Goal: Task Accomplishment & Management: Use online tool/utility

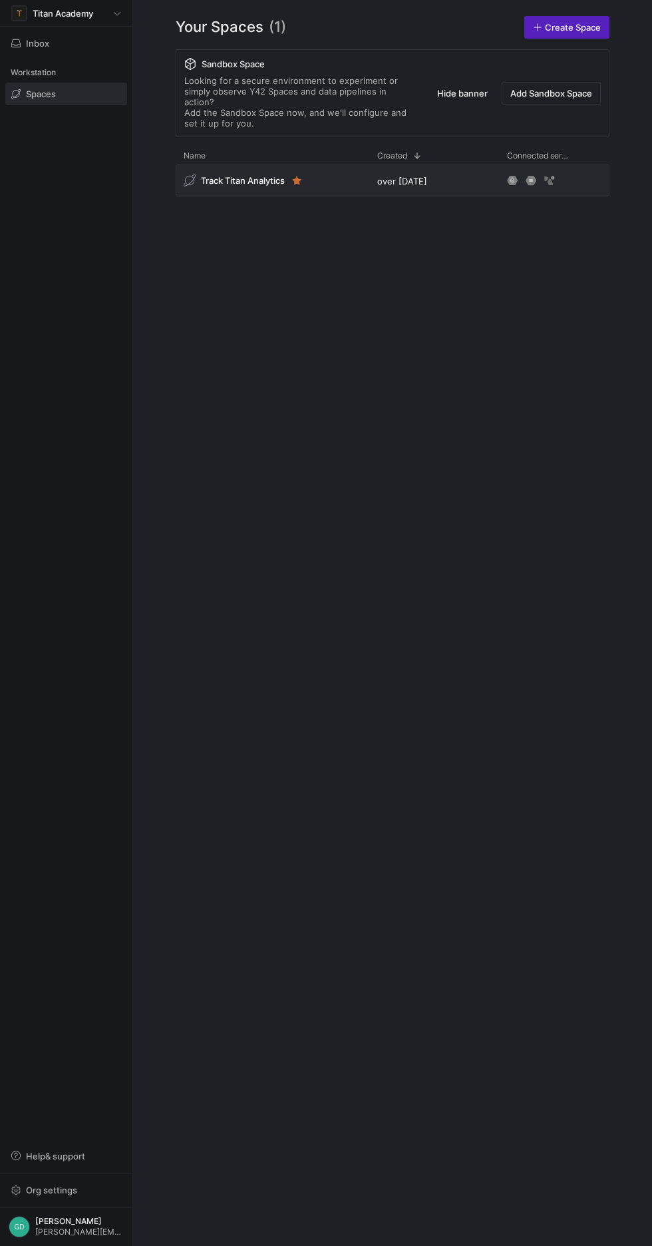
click at [262, 175] on span "Track Titan Analytics" at bounding box center [243, 180] width 84 height 11
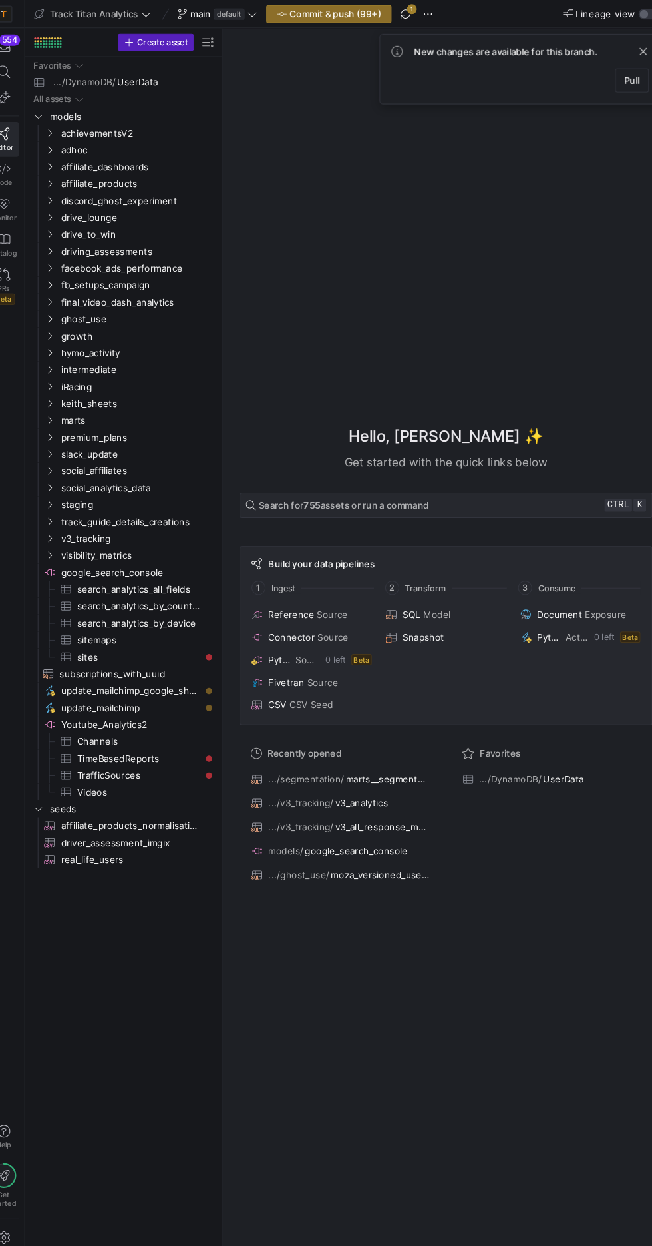
click at [258, 11] on icon at bounding box center [254, 13] width 9 height 9
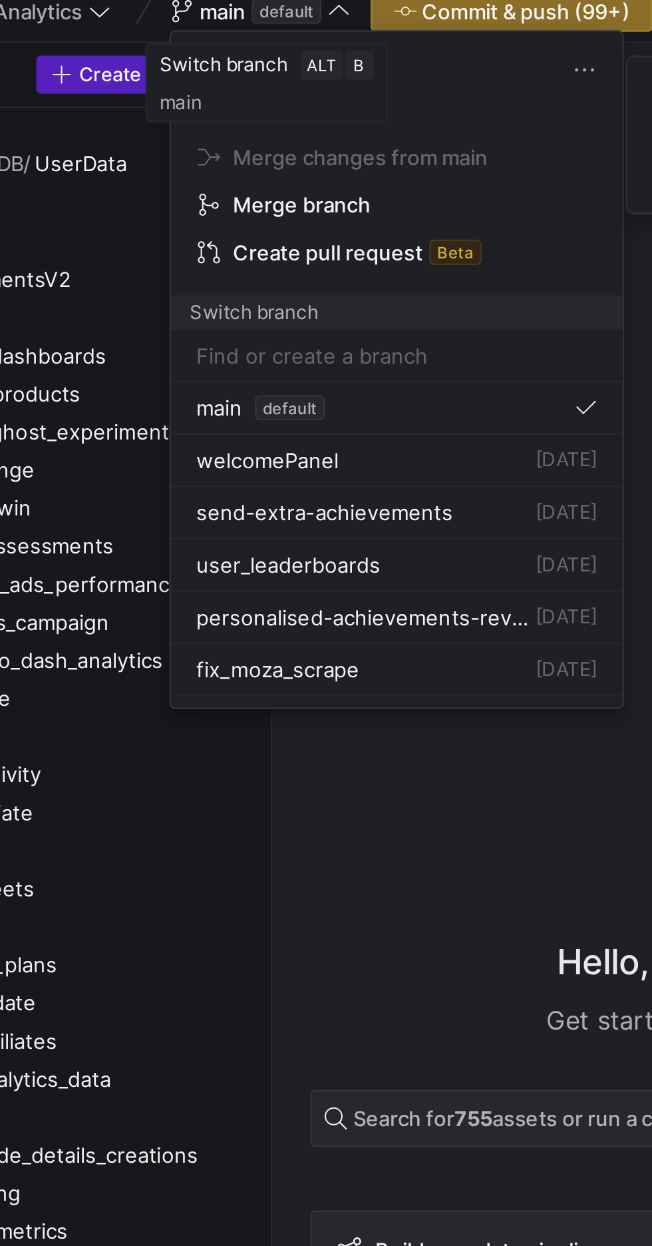
click at [275, 204] on div "welcomePanel [DATE]" at bounding box center [279, 201] width 168 height 11
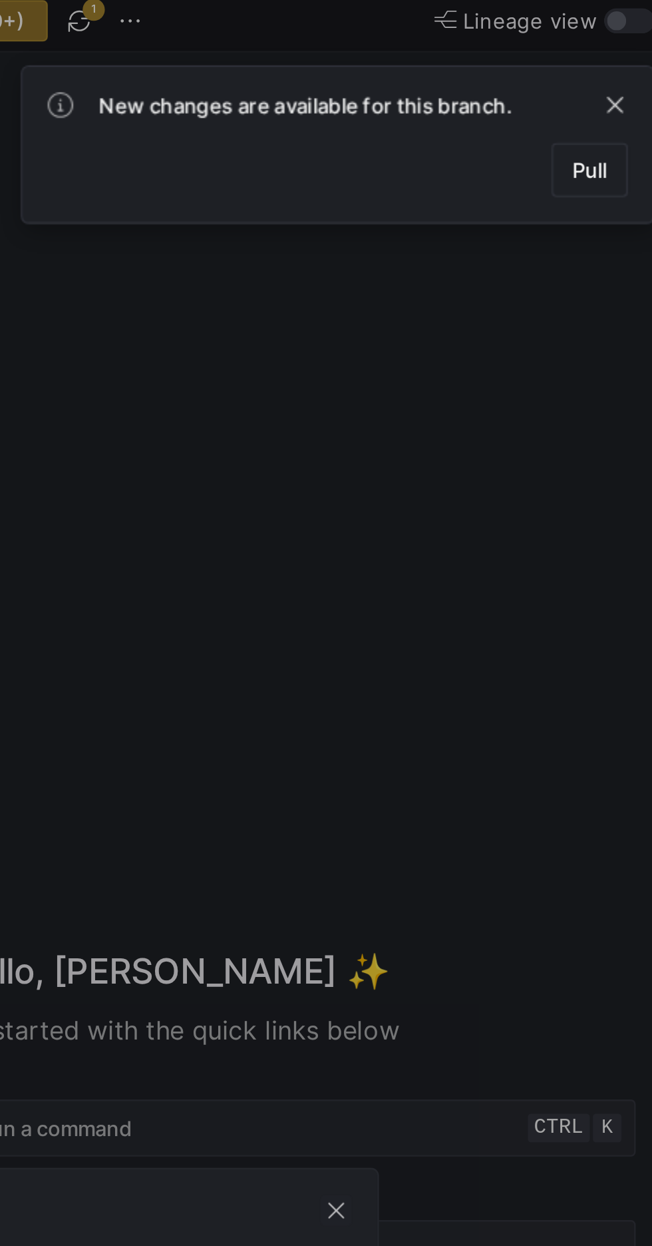
click at [621, 81] on span at bounding box center [614, 75] width 31 height 21
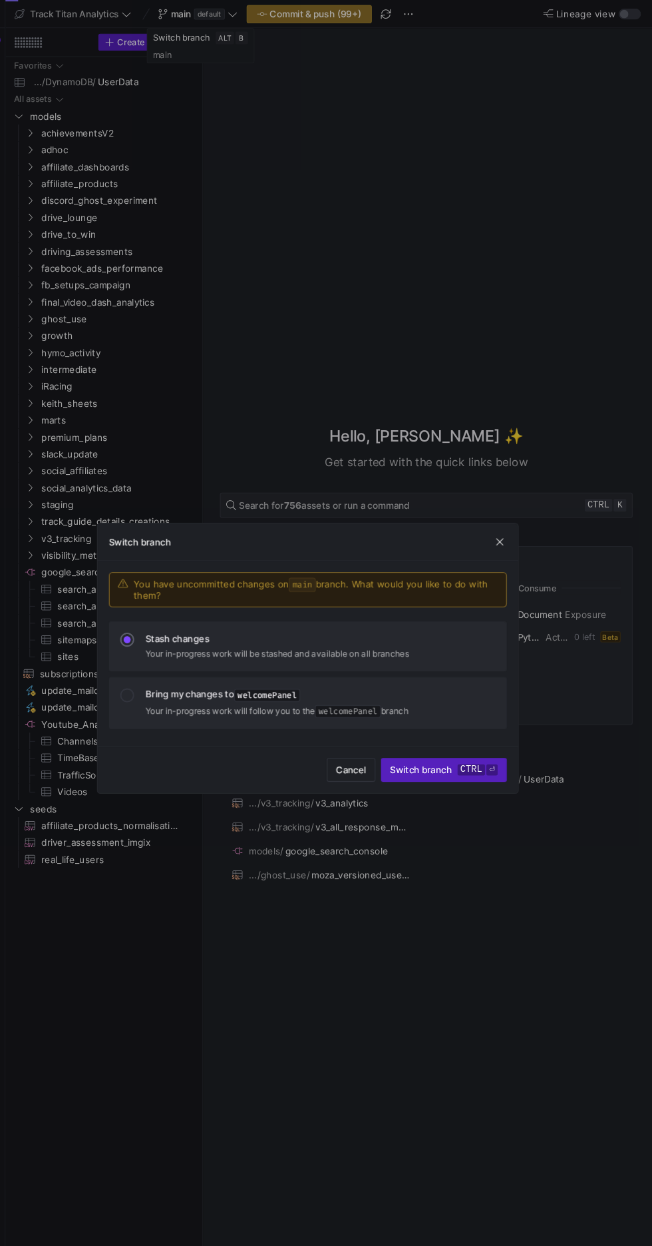
click at [489, 725] on kbd "ctrl" at bounding box center [481, 728] width 26 height 11
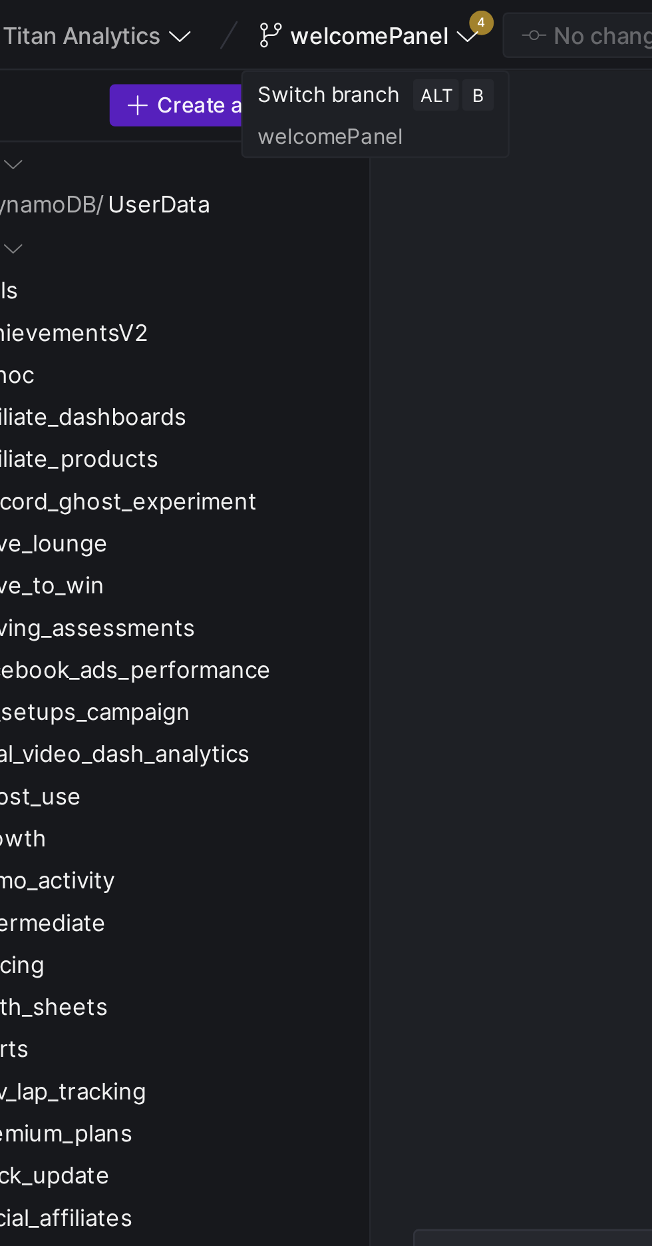
click at [268, 14] on icon at bounding box center [263, 13] width 9 height 9
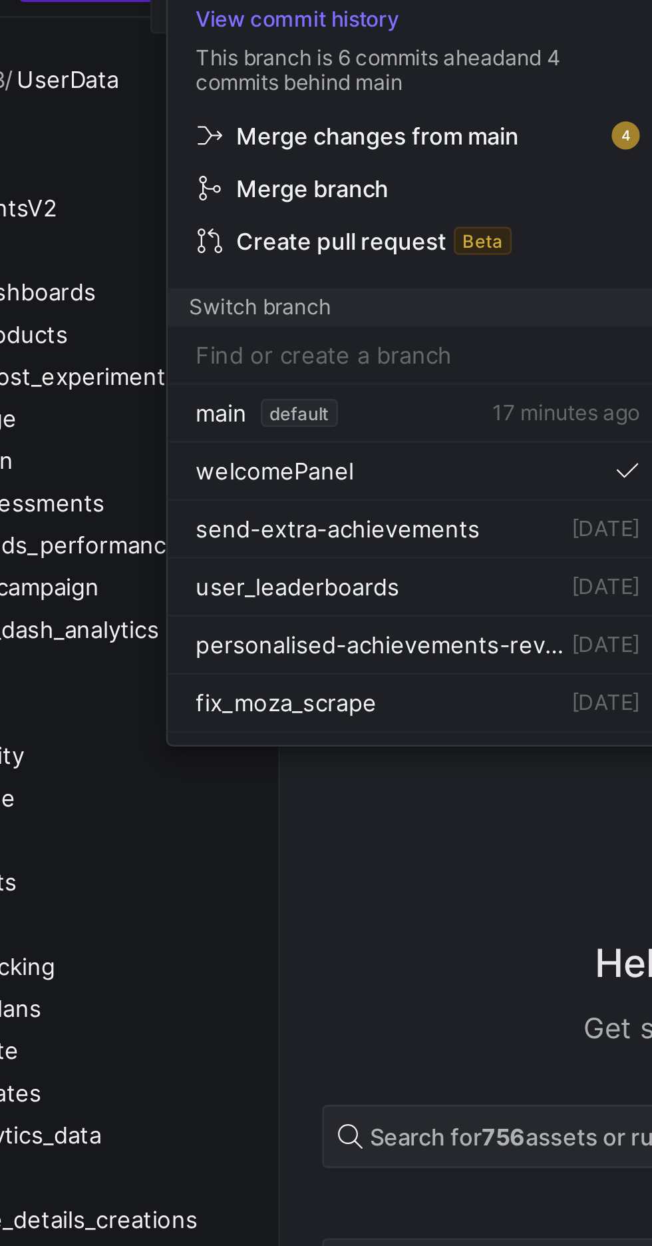
click at [308, 72] on p "This branch is 6 commits ahead and 4 commits behind main" at bounding box center [279, 74] width 190 height 19
click at [272, 65] on p "This branch is 6 commits ahead and 4 commits behind main" at bounding box center [279, 74] width 190 height 19
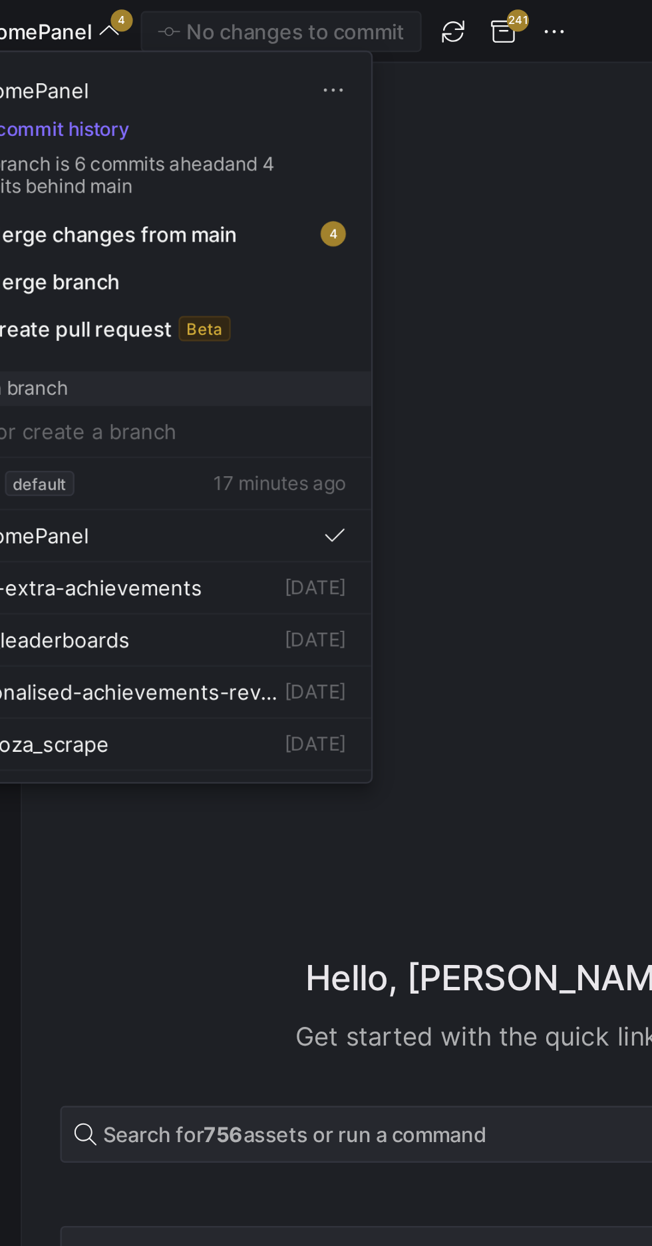
click at [439, 15] on div at bounding box center [326, 623] width 652 height 1246
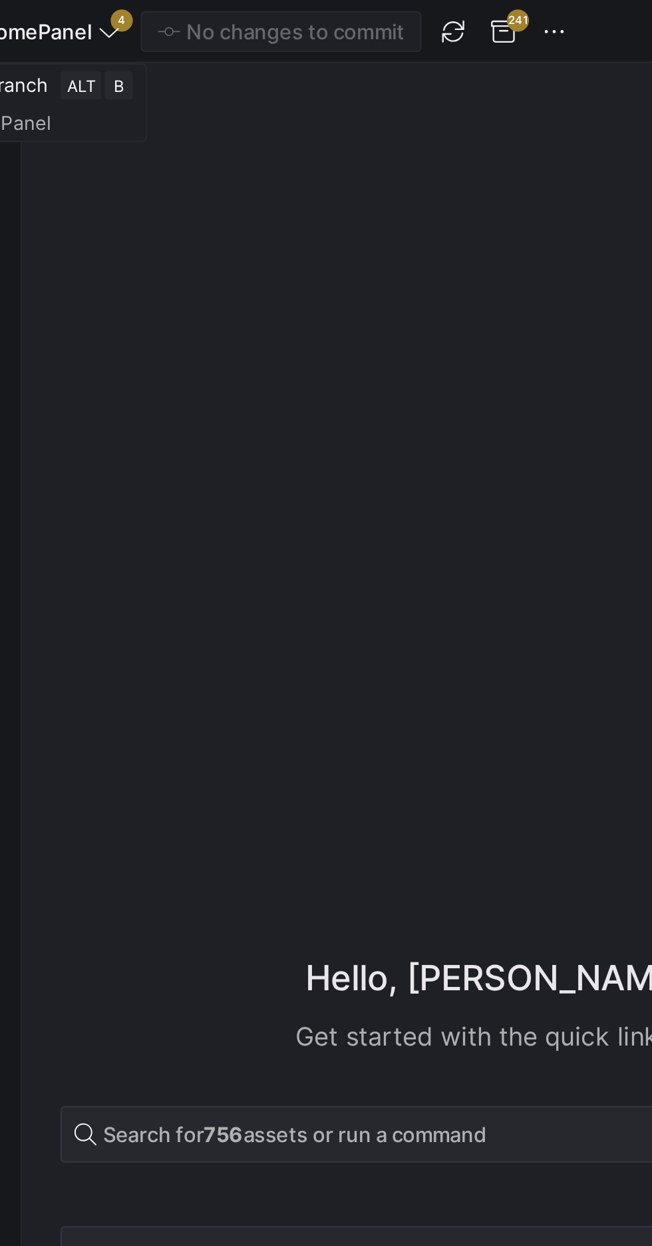
click at [437, 13] on span "button" at bounding box center [430, 13] width 16 height 16
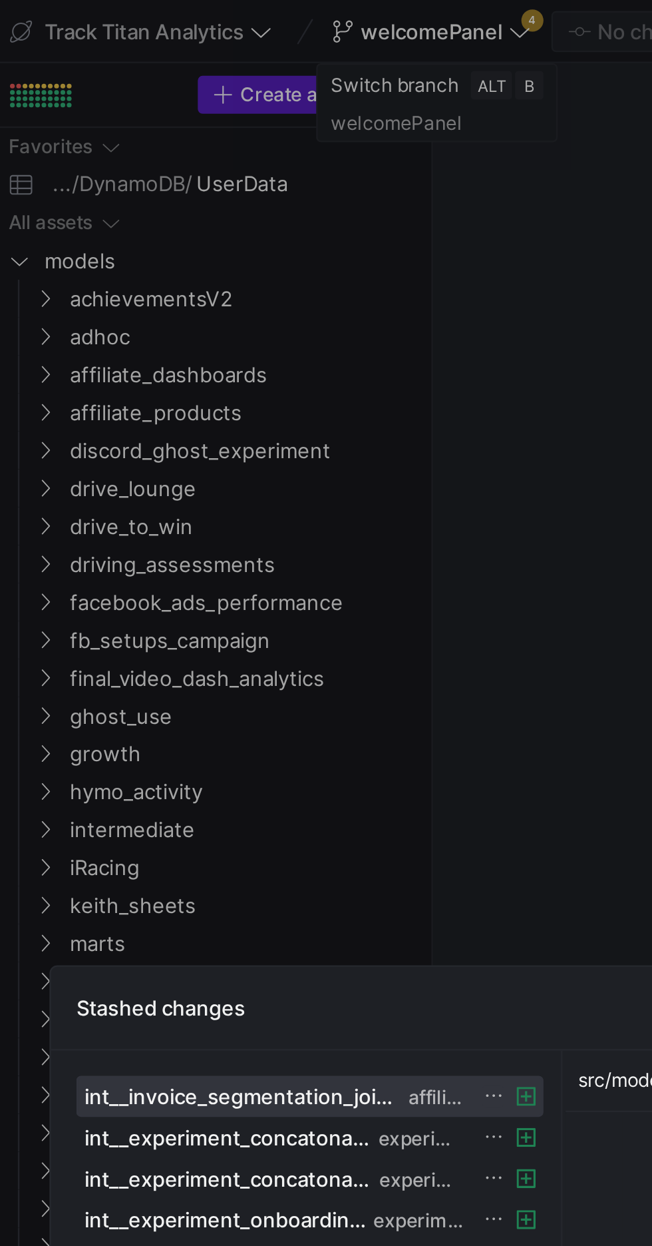
click at [274, 270] on div at bounding box center [326, 623] width 652 height 1246
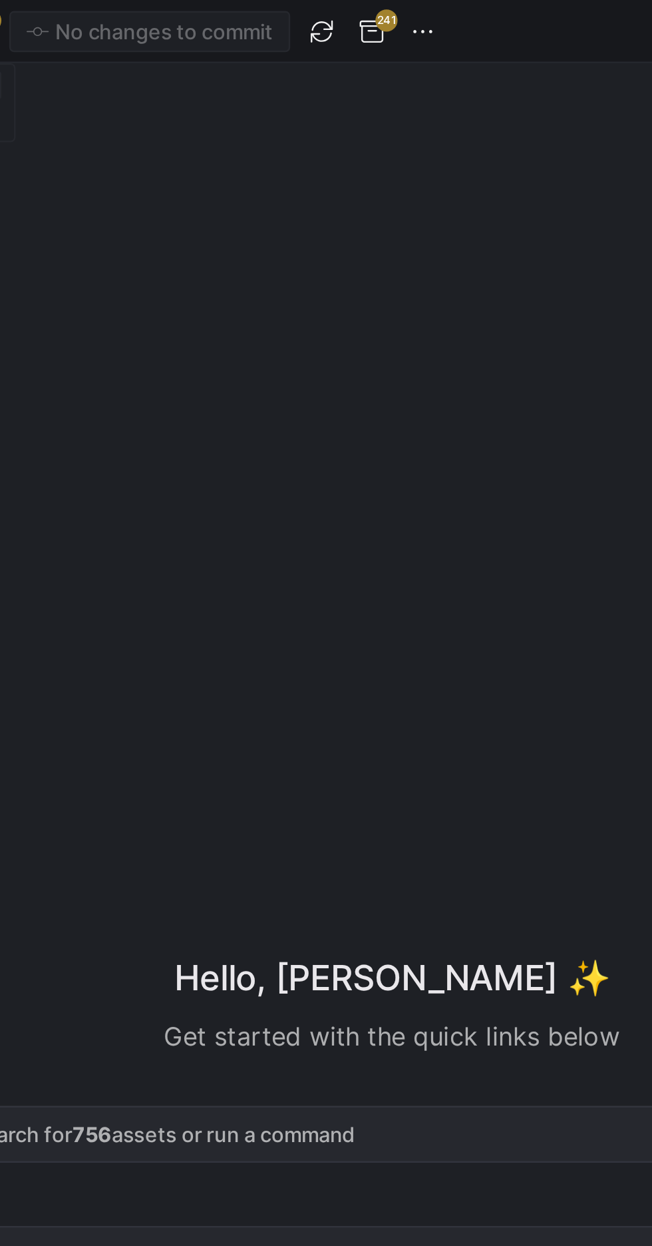
click at [513, 172] on div "Hello, [PERSON_NAME] ✨ Get started with the quick links below Search for 756 as…" at bounding box center [438, 624] width 412 height 1195
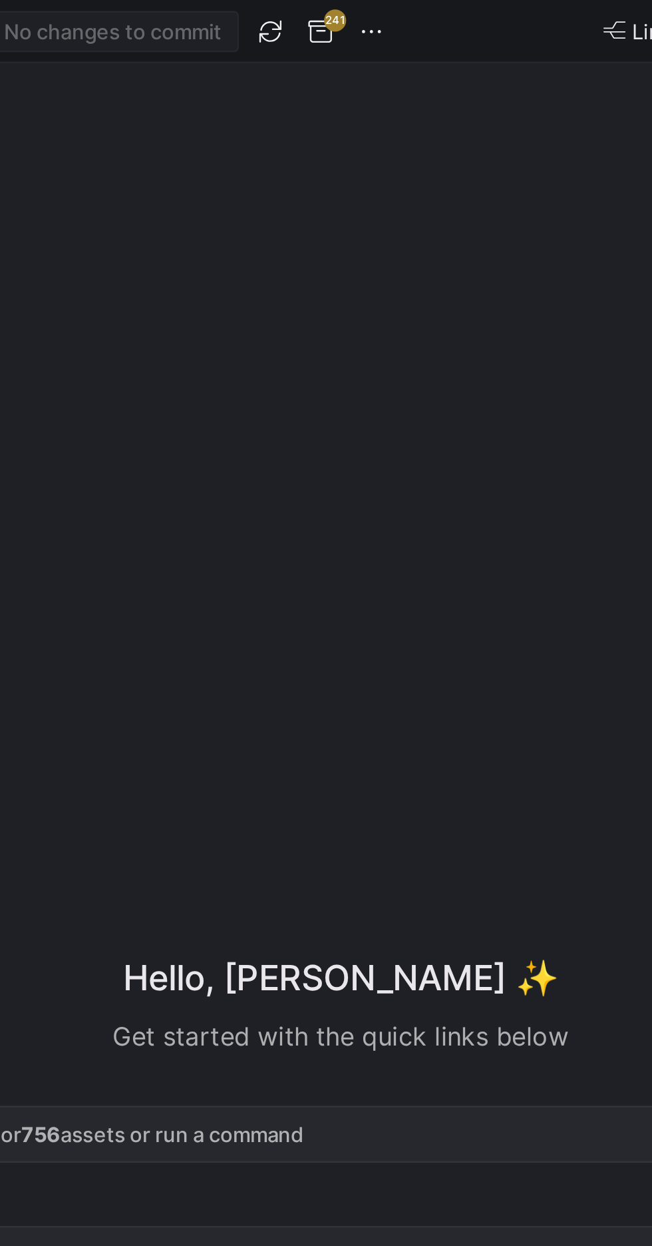
click at [454, 12] on span "button" at bounding box center [451, 13] width 16 height 16
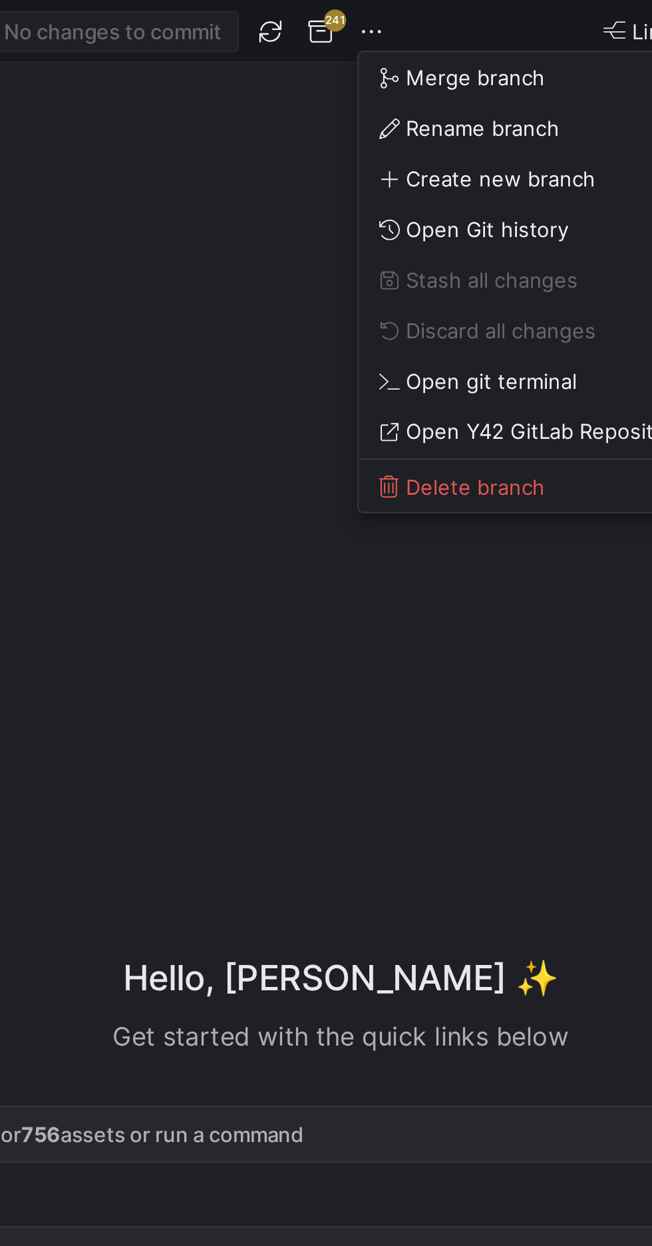
click at [523, 100] on span "Open Git history" at bounding box center [500, 96] width 69 height 11
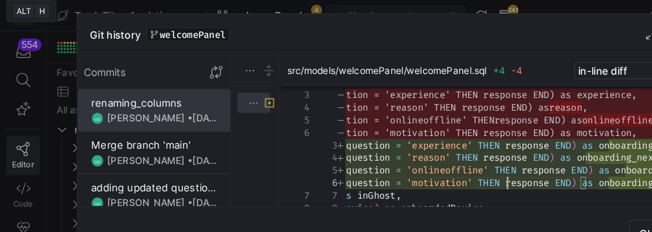
scroll to position [58, 220]
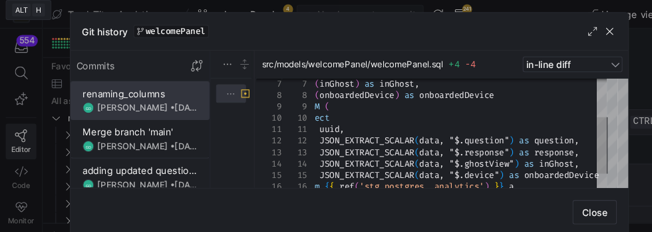
click at [553, 23] on span "button" at bounding box center [553, 29] width 13 height 13
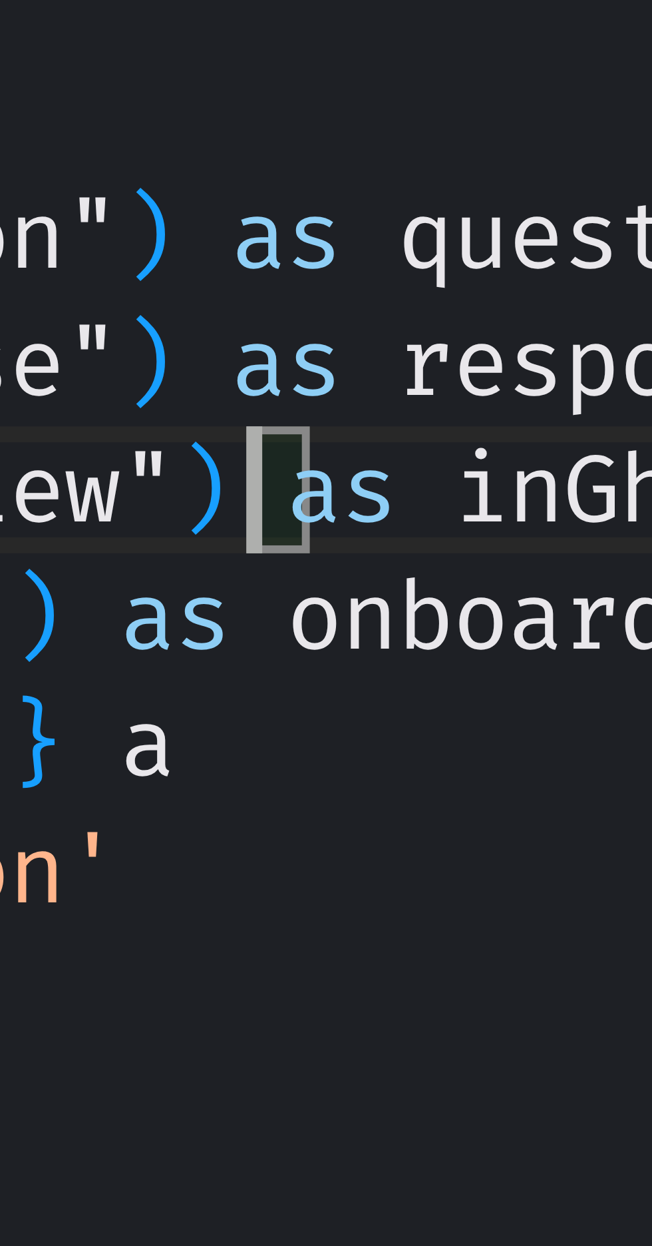
scroll to position [37, 229]
type textarea "uuid, JSON_EXTRACT_SCALAR(data, "$.question") as question, JSON_EXTRACT_SCALAR(…"
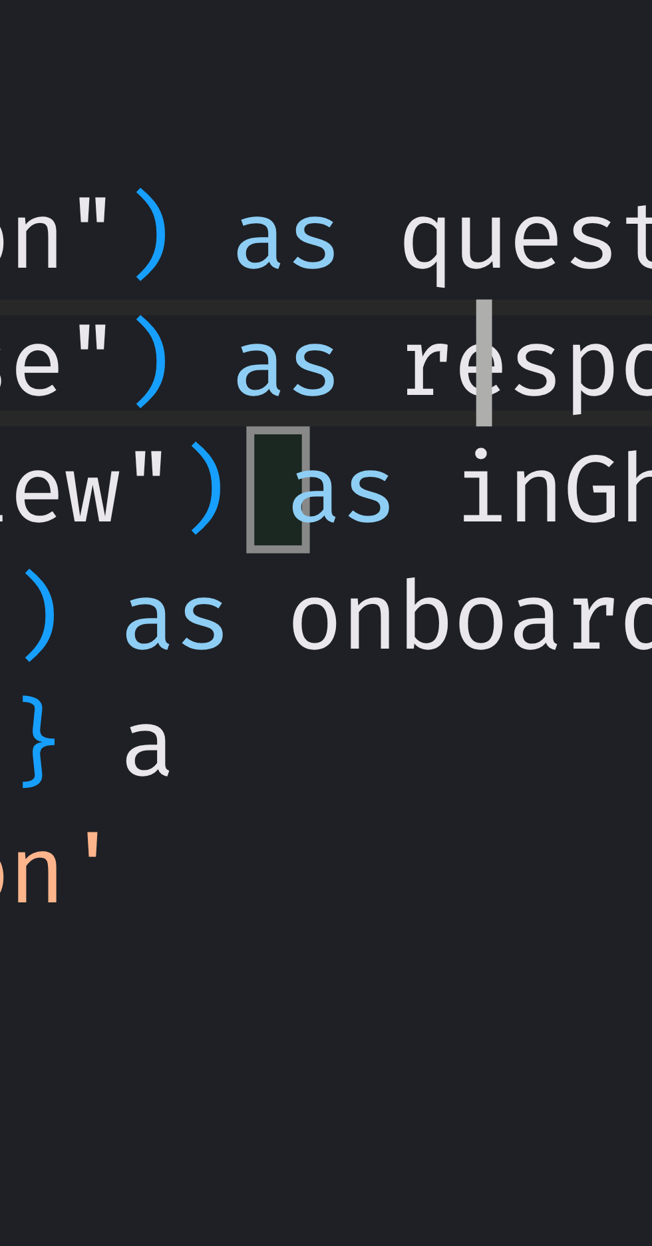
scroll to position [26, 244]
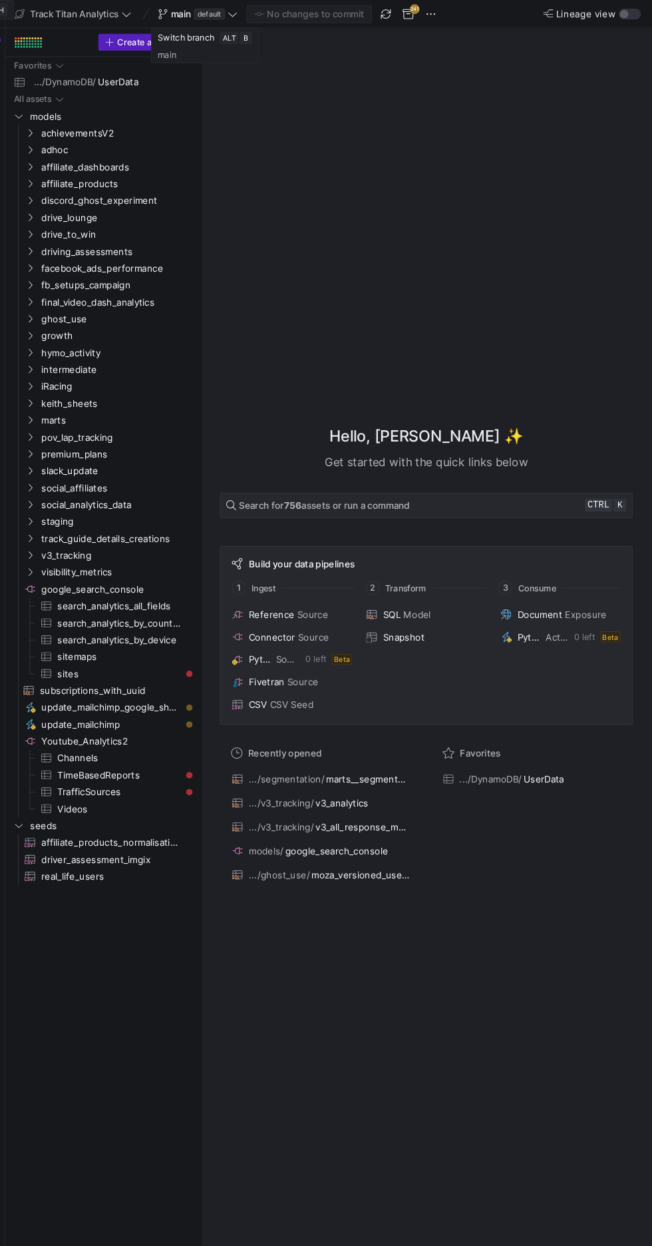
click at [258, 13] on icon at bounding box center [254, 13] width 9 height 9
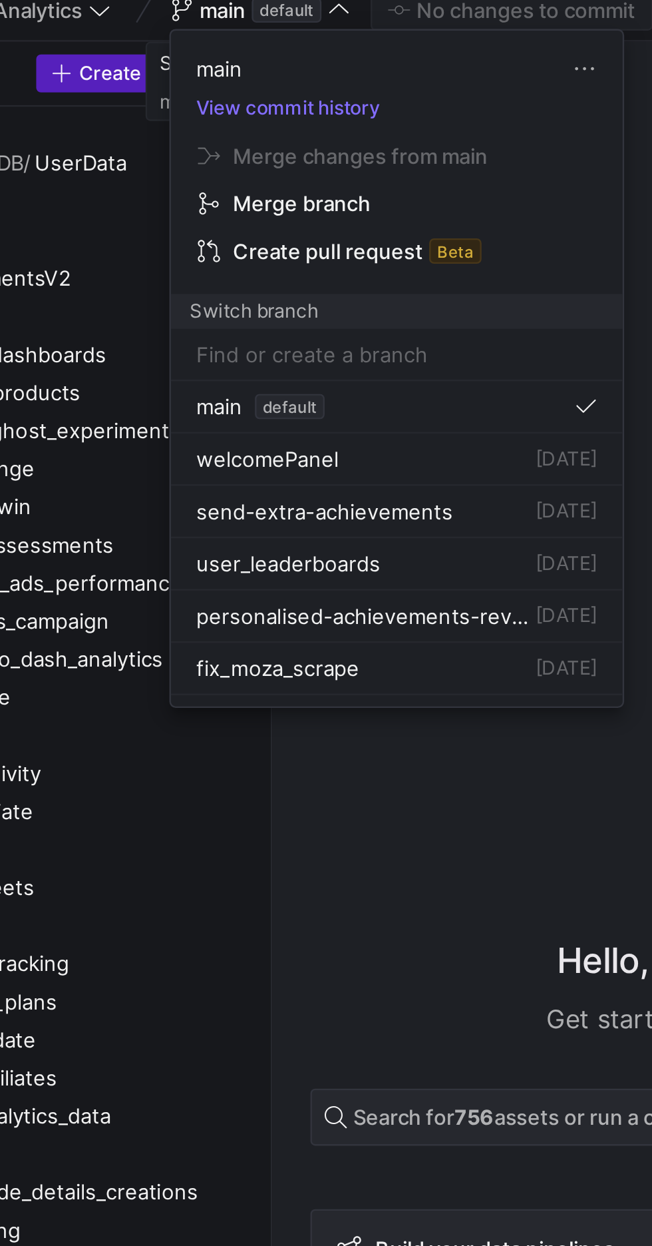
click at [256, 200] on div "welcomePanel [DATE]" at bounding box center [279, 201] width 168 height 11
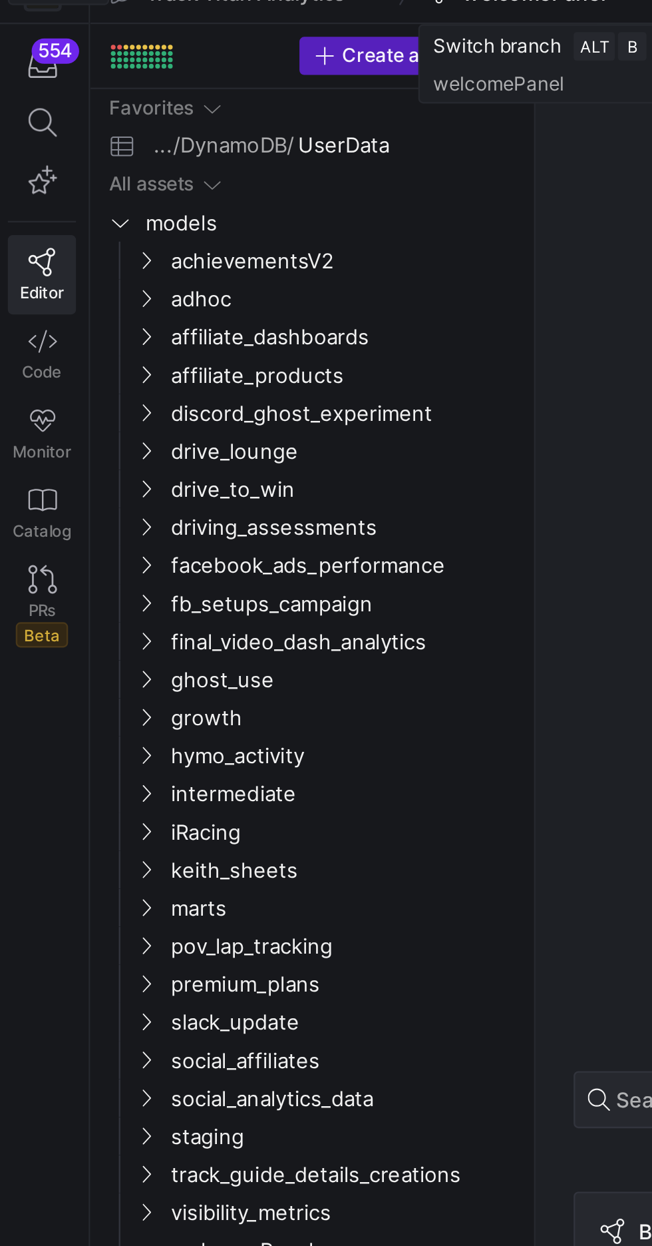
click at [27, 70] on span at bounding box center [19, 68] width 17 height 12
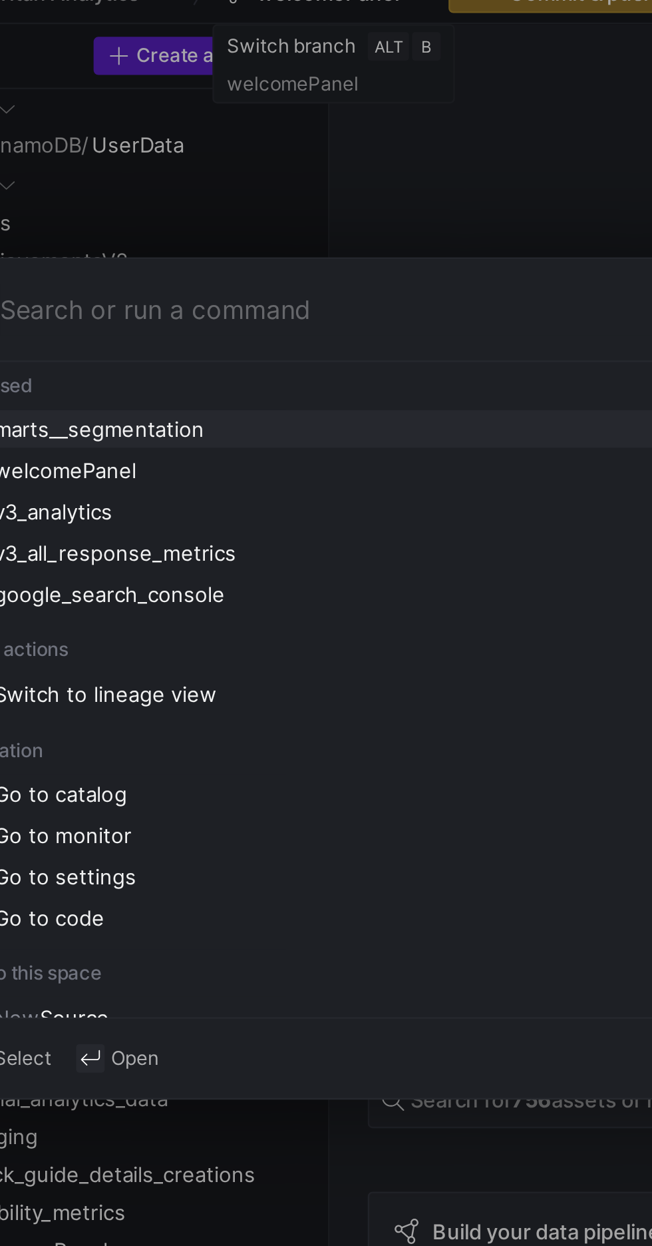
click at [190, 214] on div "welcomePanel" at bounding box center [326, 213] width 510 height 11
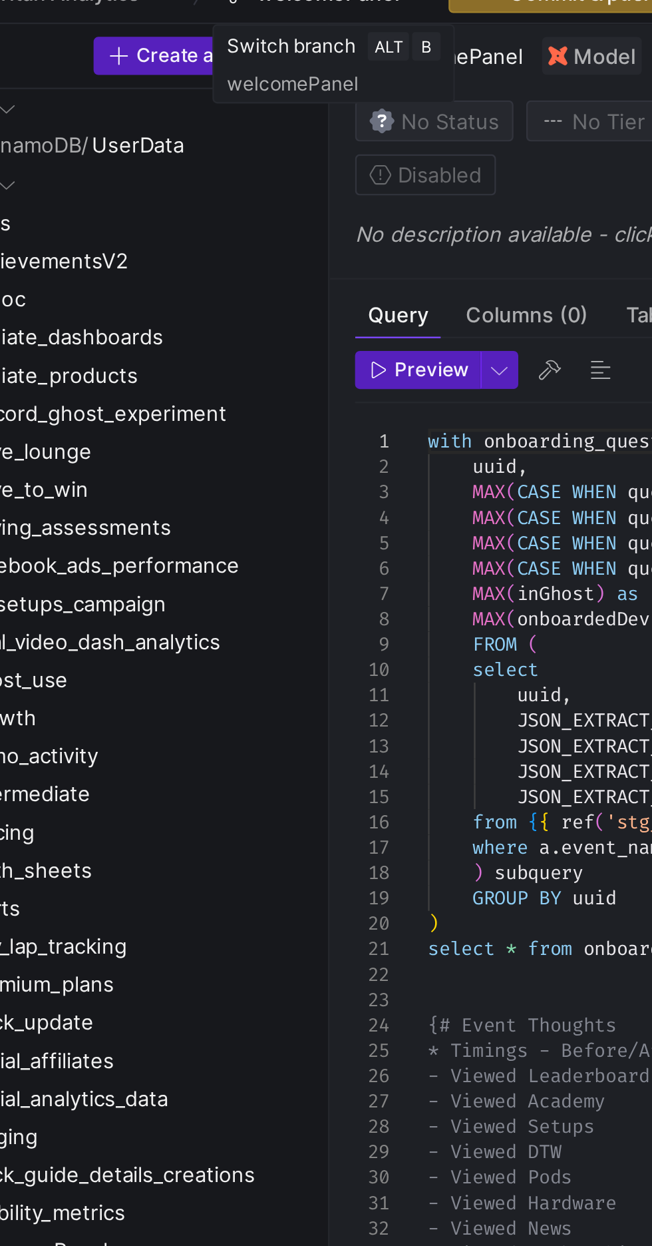
type textarea "uuid, JSON_EXTRACT_SCALAR(data, "$.question") as question, JSON_EXTRACT_SCALAR(…"
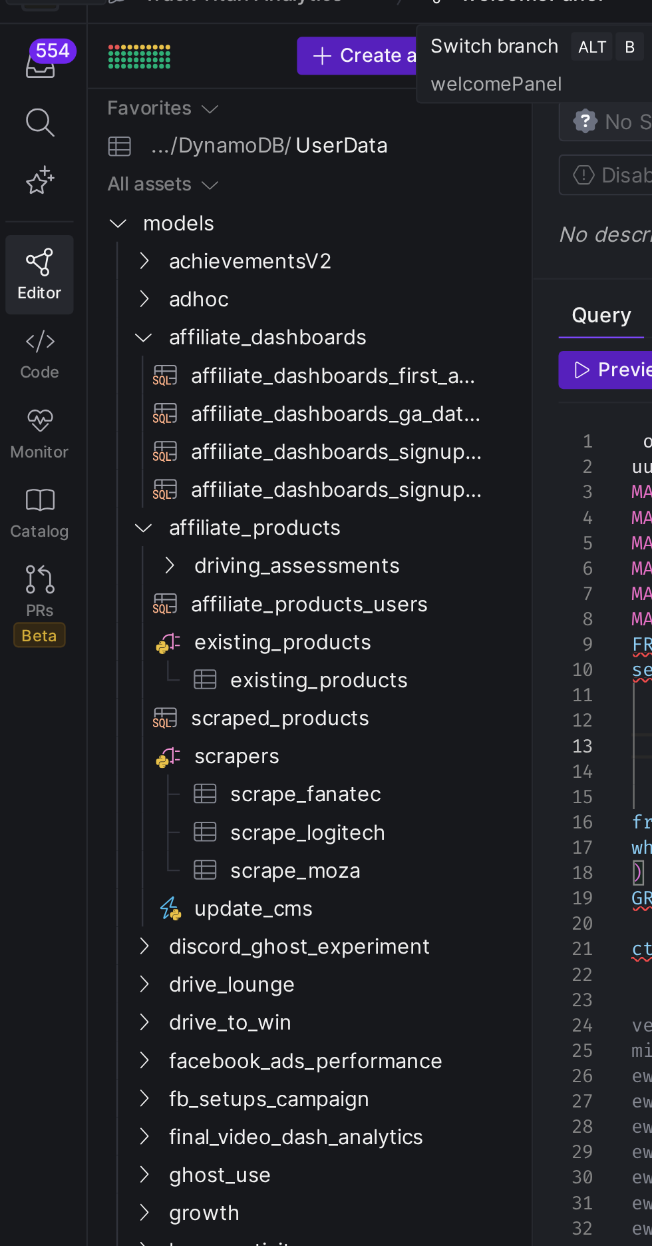
click at [23, 136] on span "Editor" at bounding box center [20, 139] width 19 height 8
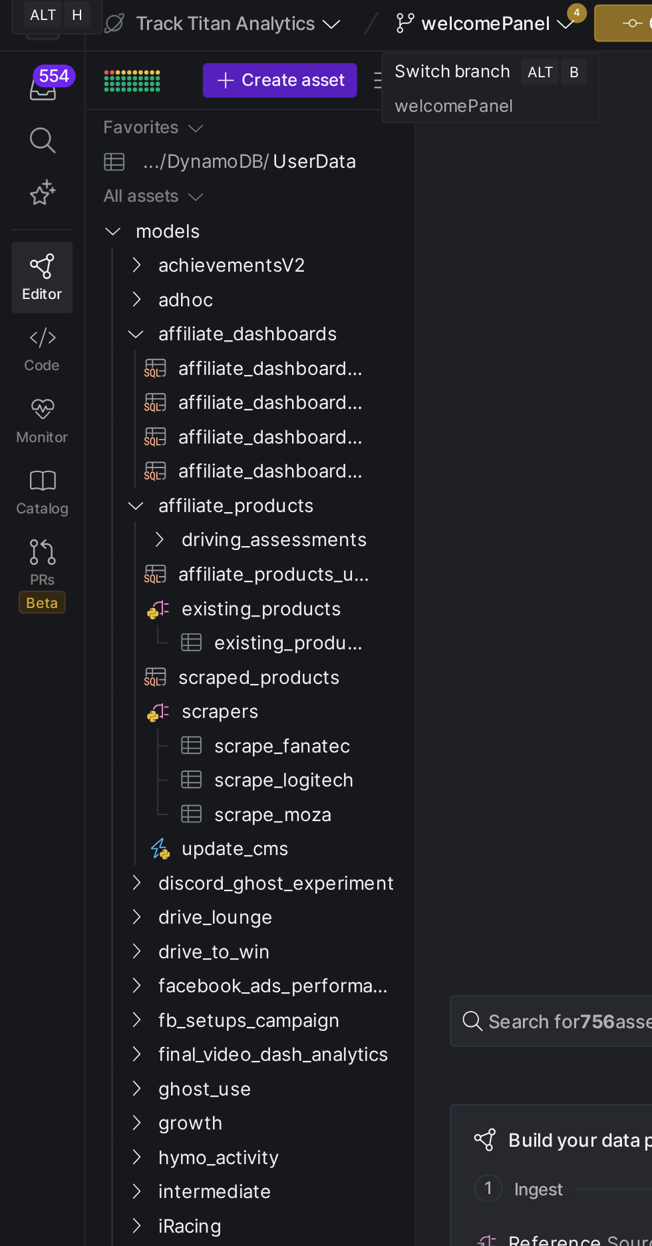
click at [25, 65] on icon at bounding box center [20, 68] width 12 height 12
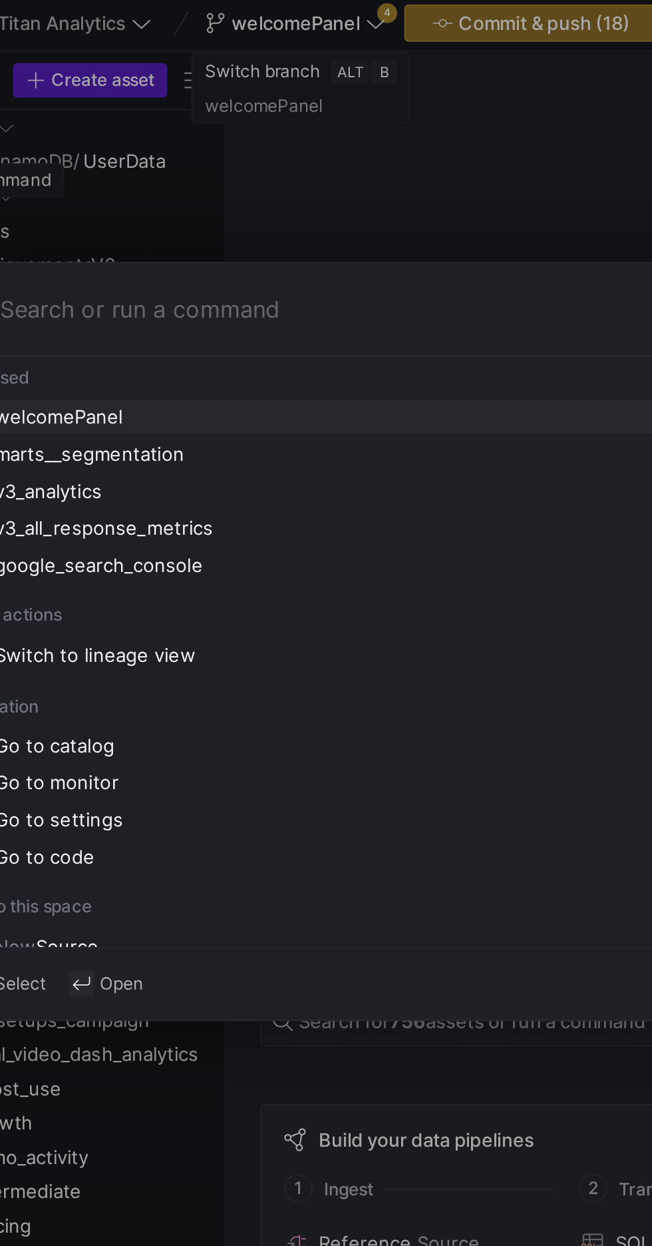
click at [151, 194] on div "welcomePanel" at bounding box center [326, 196] width 510 height 11
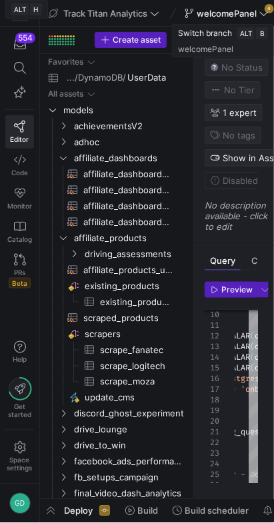
click at [25, 137] on span "Editor" at bounding box center [20, 139] width 19 height 8
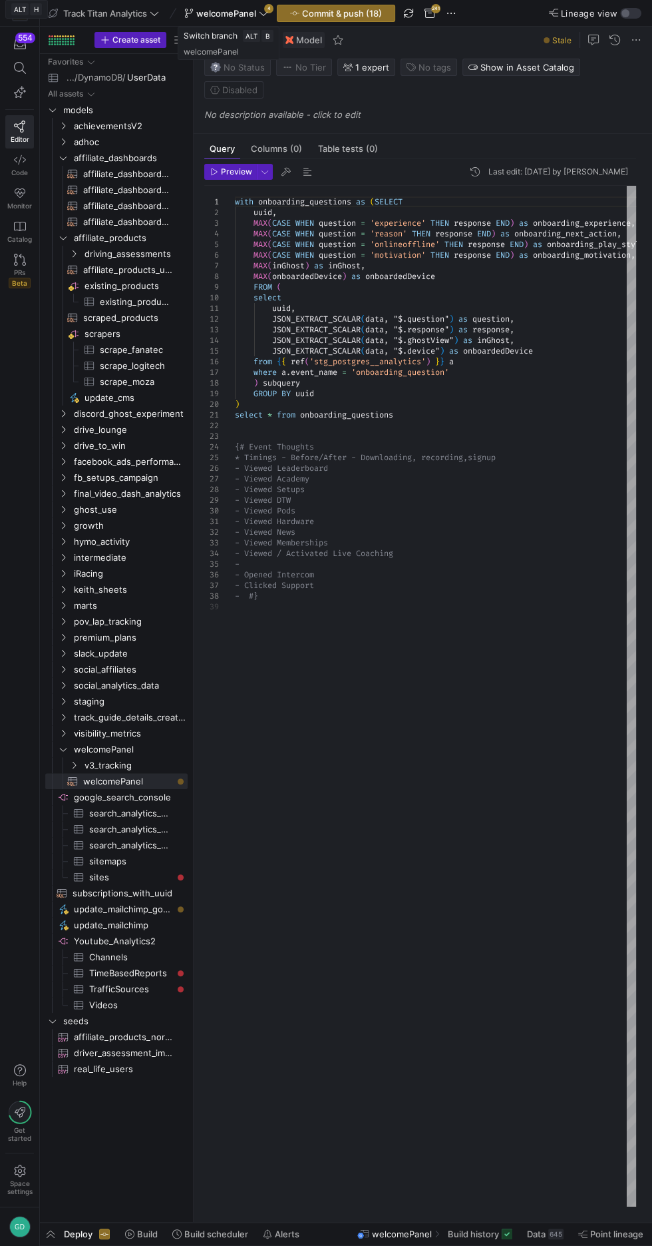
scroll to position [7, 0]
